Goal: Task Accomplishment & Management: Complete application form

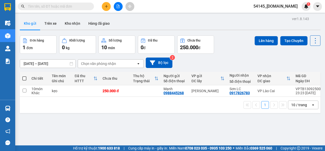
click at [283, 6] on span "54145_[DOMAIN_NAME]" at bounding box center [276, 6] width 52 height 6
click at [277, 14] on span "Đăng xuất" at bounding box center [282, 16] width 34 height 6
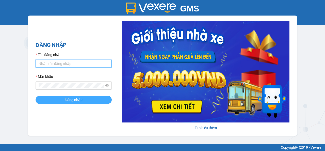
type input "[DOMAIN_NAME]"
click at [92, 99] on button "Đăng nhập" at bounding box center [74, 100] width 76 height 8
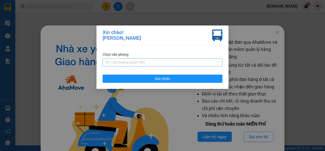
click at [219, 62] on span "VP 105 Hoàng Quốc Việt" at bounding box center [163, 62] width 114 height 8
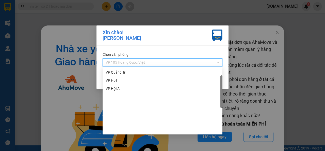
scroll to position [14, 0]
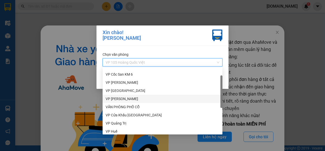
click at [121, 100] on div "VP [PERSON_NAME]" at bounding box center [163, 99] width 114 height 6
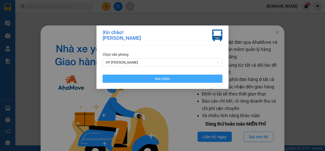
click at [173, 77] on button "Xác nhận" at bounding box center [163, 78] width 120 height 8
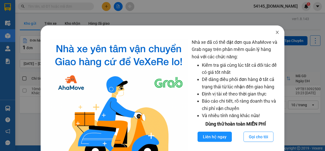
click at [275, 34] on icon "close" at bounding box center [277, 32] width 4 height 4
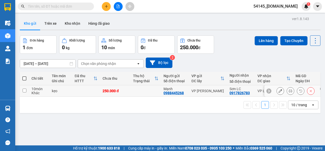
click at [23, 90] on input "checkbox" at bounding box center [25, 90] width 4 height 4
checkbox input "true"
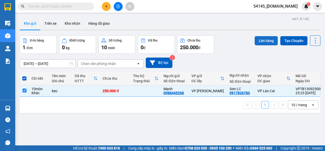
click at [265, 39] on button "Lên hàng" at bounding box center [266, 40] width 23 height 9
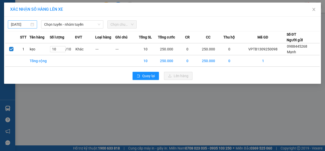
click at [26, 25] on body "Kết quả tìm kiếm ( 0 ) Bộ lọc No Data 54145_[DOMAIN_NAME] 1 Điều hành xe Kho hà…" at bounding box center [162, 75] width 325 height 151
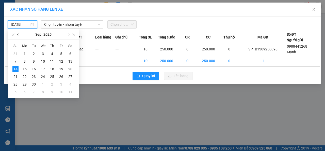
click at [19, 34] on button "button" at bounding box center [19, 34] width 6 height 10
click at [42, 68] on div "13" at bounding box center [43, 69] width 6 height 6
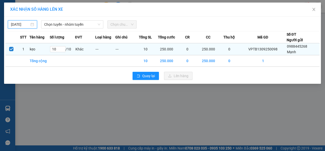
type input "[DATE]"
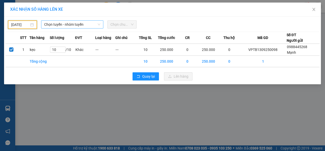
drag, startPoint x: 90, startPoint y: 24, endPoint x: 85, endPoint y: 26, distance: 5.4
click at [90, 24] on span "Chọn tuyến - nhóm tuyến" at bounding box center [72, 25] width 56 height 8
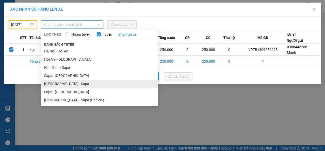
click at [51, 85] on li "[GEOGRAPHIC_DATA] - Sapa" at bounding box center [99, 84] width 117 height 8
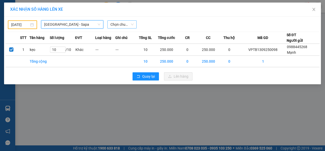
click at [122, 25] on span "Chọn chuyến" at bounding box center [122, 25] width 23 height 8
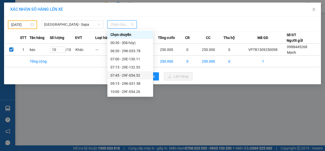
click at [120, 76] on div "07:45 - 29F-054.52" at bounding box center [131, 75] width 40 height 6
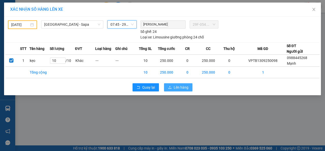
click at [178, 86] on span "Lên hàng" at bounding box center [181, 87] width 15 height 6
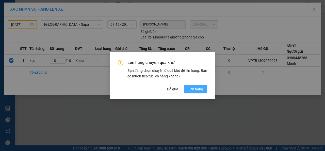
drag, startPoint x: 192, startPoint y: 90, endPoint x: 189, endPoint y: 91, distance: 3.1
click at [192, 90] on span "Lên hàng" at bounding box center [196, 89] width 15 height 6
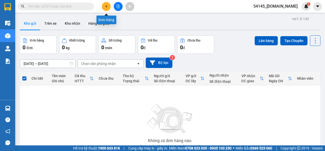
click at [107, 6] on icon "plus" at bounding box center [107, 7] width 4 height 4
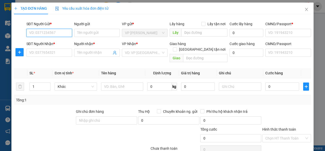
click at [52, 33] on input "SĐT Người Gửi *" at bounding box center [49, 33] width 46 height 8
click at [47, 43] on div "0988445268 - [PERSON_NAME]" at bounding box center [54, 43] width 50 height 6
type input "0988445268"
type input "Mạnh"
type input "0123456789"
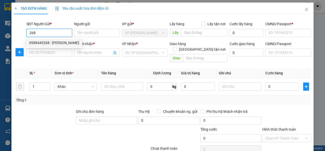
type input "123456789"
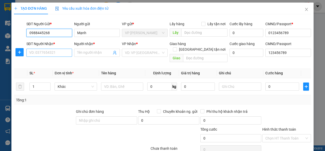
type input "0988445268"
click at [50, 54] on input "SĐT Người Nhận *" at bounding box center [49, 53] width 46 height 8
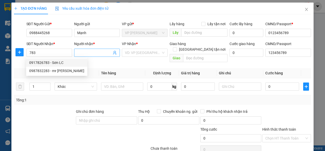
click at [87, 52] on input "Người nhận *" at bounding box center [94, 53] width 35 height 6
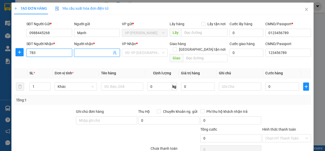
click at [49, 53] on input "783" at bounding box center [49, 53] width 46 height 8
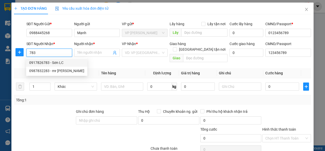
click at [40, 62] on div "0917826783 - Sơn LC" at bounding box center [56, 63] width 55 height 6
type input "0917826783"
type input "Sơn LC"
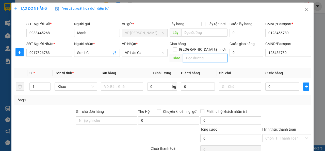
click at [201, 54] on input "text" at bounding box center [205, 58] width 44 height 8
type input "học lc"
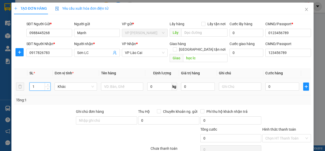
drag, startPoint x: 38, startPoint y: 80, endPoint x: 28, endPoint y: 82, distance: 9.8
click at [29, 82] on div "1" at bounding box center [39, 86] width 21 height 8
type input "7"
click at [123, 82] on input "text" at bounding box center [122, 86] width 42 height 8
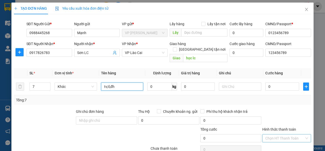
type input "tv,tl,đh"
click at [274, 134] on input "Hình thức thanh toán" at bounding box center [285, 138] width 39 height 8
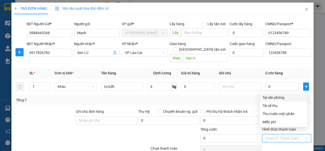
click at [277, 97] on div "Tại văn phòng" at bounding box center [284, 98] width 42 height 6
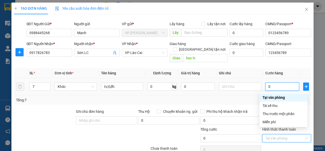
click at [272, 82] on input "0" at bounding box center [283, 86] width 34 height 8
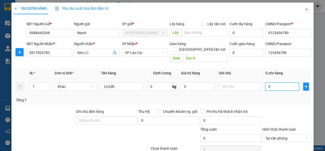
type input "1"
type input "11"
type input "116"
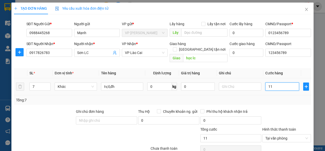
type input "116"
type input "1.160"
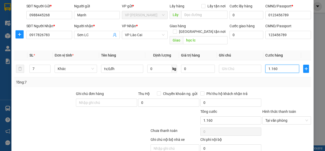
scroll to position [35, 0]
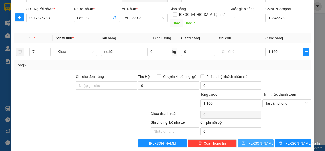
click at [251, 139] on button "[PERSON_NAME]" at bounding box center [256, 143] width 36 height 8
type input "1.160.000"
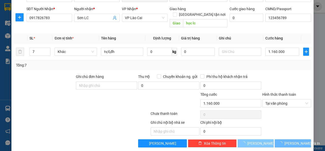
type input "1"
type input "0"
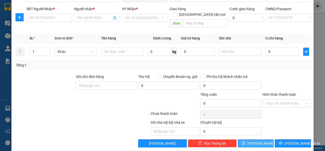
scroll to position [0, 0]
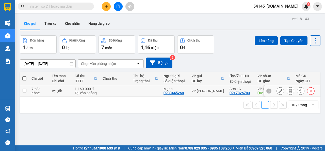
click at [24, 91] on input "checkbox" at bounding box center [25, 90] width 4 height 4
checkbox input "true"
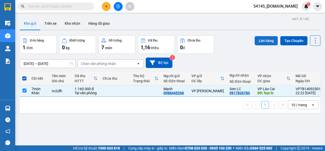
click at [259, 39] on button "Lên hàng" at bounding box center [266, 40] width 23 height 9
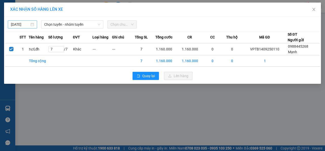
click at [25, 25] on input "[DATE]" at bounding box center [20, 25] width 19 height 6
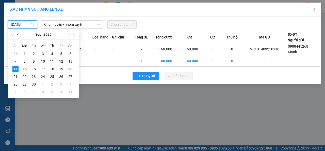
click at [18, 34] on span "button" at bounding box center [18, 35] width 3 height 3
click at [42, 70] on div "13" at bounding box center [43, 69] width 6 height 6
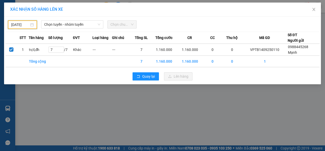
click at [24, 23] on input "[DATE]" at bounding box center [20, 25] width 18 height 6
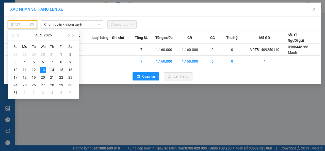
click at [52, 70] on div "14" at bounding box center [52, 70] width 6 height 6
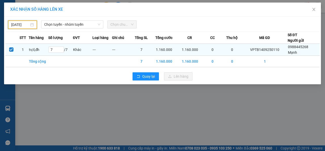
type input "[DATE]"
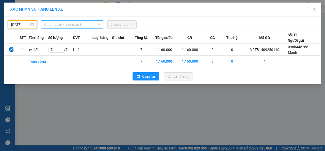
click at [96, 24] on span "Chọn tuyến - nhóm tuyến" at bounding box center [72, 25] width 56 height 8
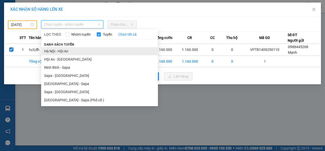
click at [48, 53] on li "Hà Nội - Hội An" at bounding box center [99, 51] width 117 height 8
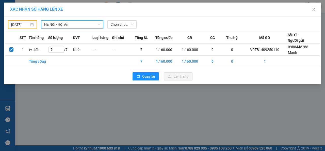
click at [91, 23] on span "Hà Nội - Hội An" at bounding box center [72, 25] width 56 height 8
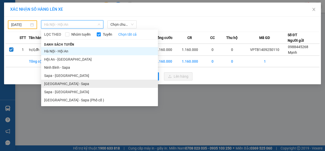
click at [54, 83] on li "[GEOGRAPHIC_DATA] - Sapa" at bounding box center [99, 84] width 117 height 8
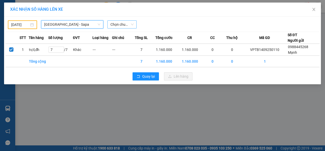
click at [119, 25] on span "Chọn chuyến" at bounding box center [122, 25] width 23 height 8
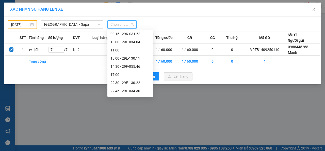
scroll to position [51, 0]
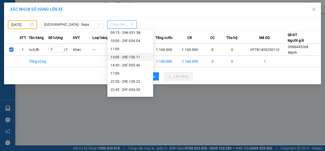
click at [124, 57] on div "13:00 - 29E-130.11" at bounding box center [131, 57] width 40 height 6
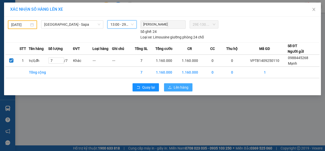
click at [177, 86] on span "Lên hàng" at bounding box center [181, 87] width 15 height 6
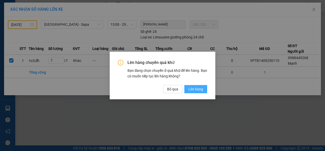
click at [195, 90] on span "Lên hàng" at bounding box center [196, 89] width 15 height 6
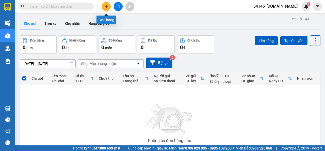
click at [108, 6] on icon "plus" at bounding box center [107, 7] width 4 height 4
click at [279, 5] on span "54145_[DOMAIN_NAME]" at bounding box center [276, 6] width 52 height 6
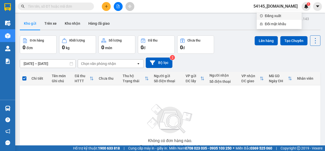
click at [273, 16] on span "Đăng xuất" at bounding box center [282, 16] width 34 height 6
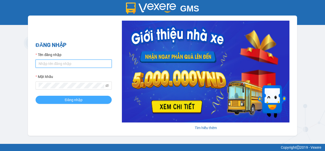
type input "manhmg.got"
click at [69, 99] on span "Đăng nhập" at bounding box center [74, 100] width 18 height 6
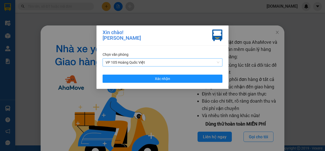
click at [219, 61] on span "VP 105 Hoàng Quốc Việt" at bounding box center [163, 62] width 114 height 8
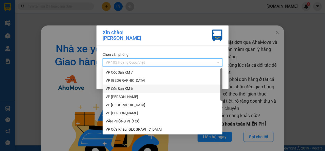
click at [130, 87] on div "VP Cốc San KM 6" at bounding box center [163, 89] width 114 height 6
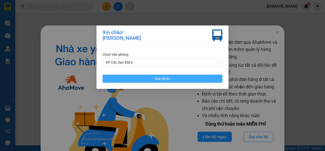
click at [164, 77] on span "Xác nhận" at bounding box center [162, 79] width 15 height 6
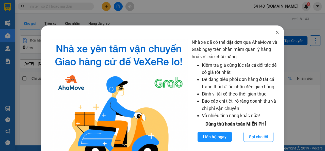
click at [275, 32] on icon "close" at bounding box center [277, 32] width 4 height 4
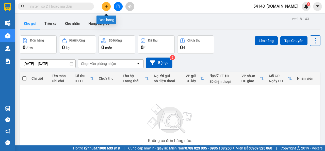
click at [105, 8] on icon "plus" at bounding box center [107, 7] width 4 height 4
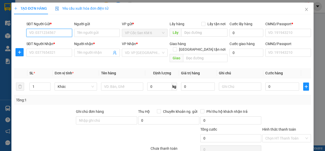
click at [62, 33] on input "SĐT Người Gửi *" at bounding box center [49, 33] width 46 height 8
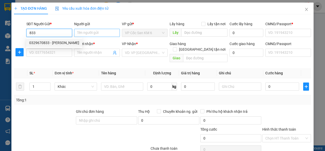
type input "833"
click at [93, 32] on input "Người gửi" at bounding box center [97, 33] width 46 height 8
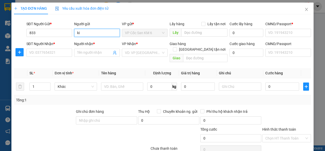
type input "kiê"
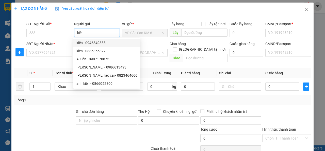
click at [90, 44] on div "kiên - 0946349388" at bounding box center [106, 43] width 61 height 6
type input "0946349388"
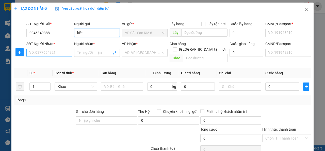
type input "kiên"
click at [62, 51] on input "SĐT Người Nhận *" at bounding box center [49, 53] width 46 height 8
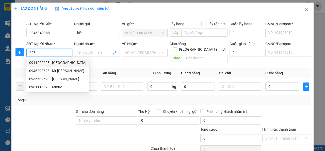
click at [54, 61] on div "0911222628 - [GEOGRAPHIC_DATA]" at bounding box center [57, 63] width 57 height 6
type input "0911222628"
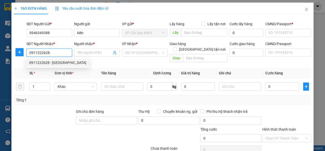
type input "Vân Lý"
type input "0123456789"
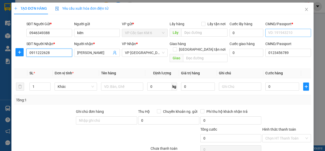
type input "0911222628"
click at [273, 34] on input "CMND/Passport *" at bounding box center [289, 33] width 46 height 8
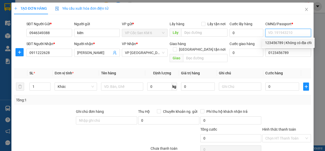
click at [273, 42] on div "123456789 | Không có địa chỉ" at bounding box center [288, 43] width 47 height 6
type input "123456789"
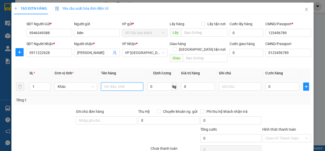
click at [113, 82] on input "text" at bounding box center [122, 86] width 42 height 8
type input "cơm lam"
click at [228, 82] on input "text" at bounding box center [240, 86] width 42 height 8
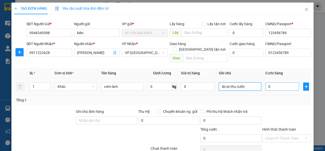
type input "lái xe thu cước"
click at [284, 82] on input "0" at bounding box center [283, 86] width 34 height 8
type input "3"
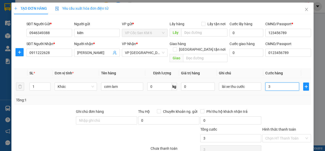
type input "30"
type input "300"
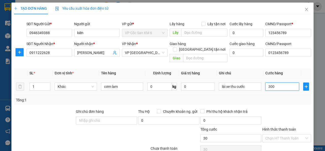
type input "300"
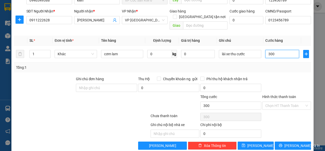
scroll to position [35, 0]
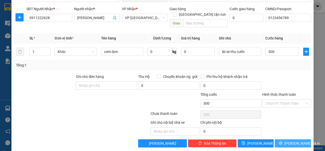
type input "300.000"
click at [284, 139] on button "[PERSON_NAME] và In" at bounding box center [293, 143] width 36 height 8
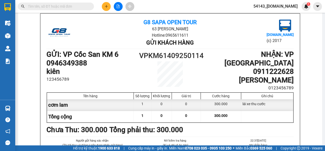
scroll to position [32, 0]
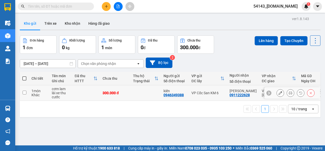
click at [26, 93] on input "checkbox" at bounding box center [25, 92] width 4 height 4
checkbox input "true"
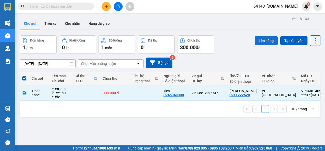
click at [255, 40] on button "Lên hàng" at bounding box center [266, 40] width 23 height 9
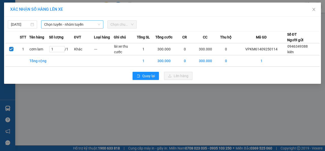
click at [58, 25] on span "Chọn tuyến - nhóm tuyến" at bounding box center [72, 25] width 56 height 8
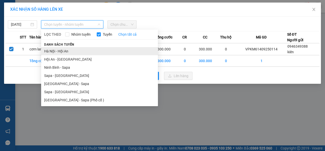
click at [58, 51] on li "Hà Nội - Hội An" at bounding box center [99, 51] width 117 height 8
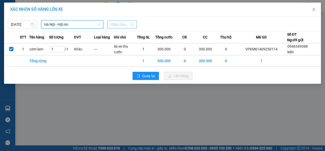
click at [128, 25] on span "Chọn chuyến" at bounding box center [122, 25] width 23 height 8
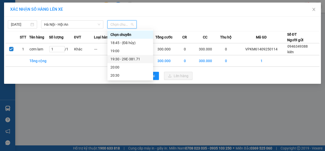
click at [128, 59] on div "19:30 - 29E-381.71" at bounding box center [131, 59] width 40 height 6
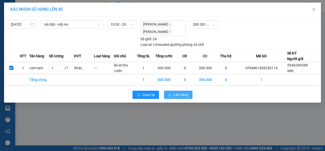
click at [177, 92] on span "Lên hàng" at bounding box center [181, 95] width 15 height 6
